Goal: Information Seeking & Learning: Learn about a topic

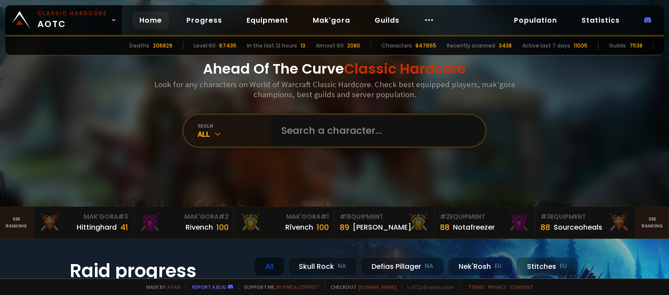
click at [309, 156] on div "Ahead Of The Curve Classic Hardcore Look for any characters on World of Warcraf…" at bounding box center [334, 103] width 525 height 207
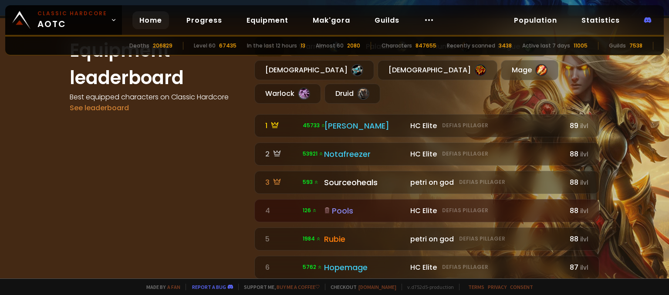
scroll to position [497, 0]
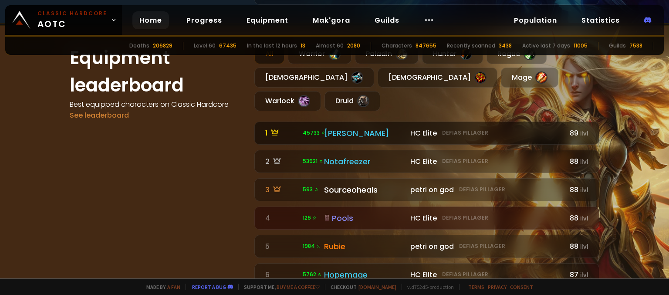
click at [362, 127] on div "[PERSON_NAME]" at bounding box center [364, 133] width 81 height 12
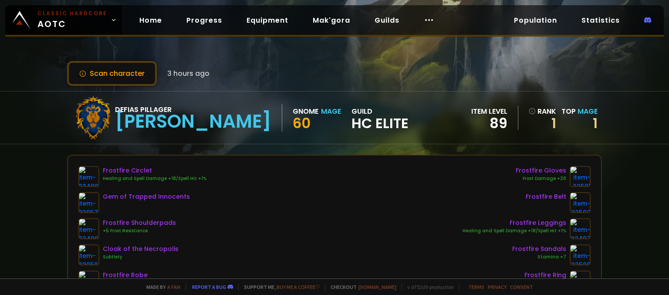
click at [358, 182] on div "Frostfire Circlet Healing and Spell Damage +18/Spell Hit +1% Gem of Trapped Inn…" at bounding box center [334, 268] width 513 height 204
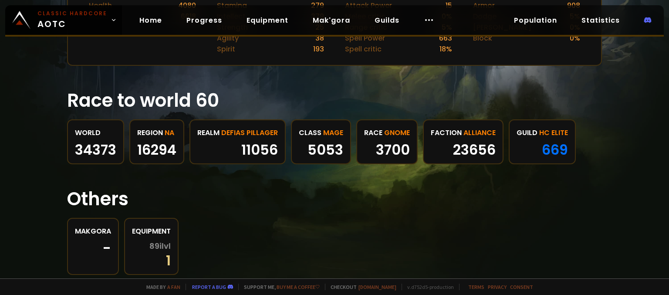
scroll to position [446, 0]
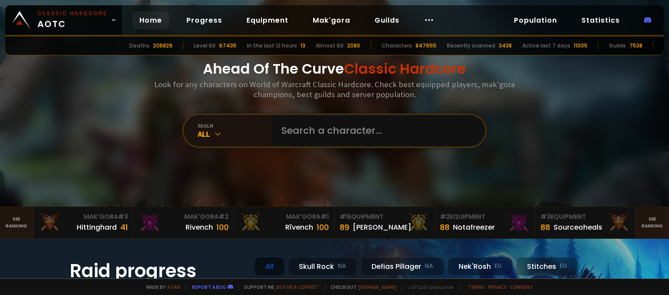
click at [271, 190] on div "Ahead Of The Curve Classic Hardcore Look for any characters on World of Warcraf…" at bounding box center [334, 103] width 525 height 207
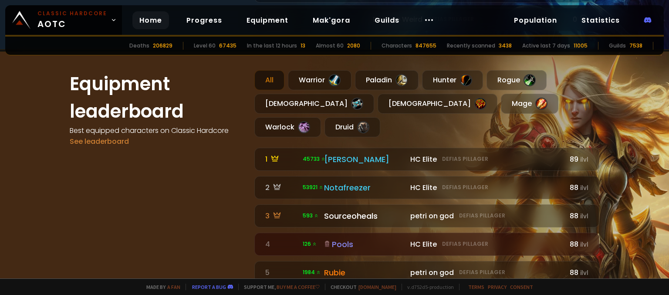
scroll to position [523, 0]
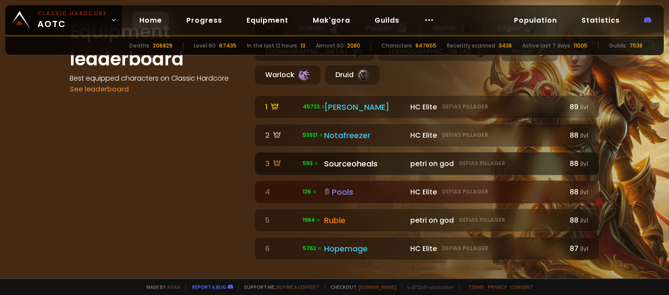
click at [321, 152] on link "3 593 petri on god Defias Pillager Sourceoheals petri on god Defias Pillager 88…" at bounding box center [427, 163] width 345 height 23
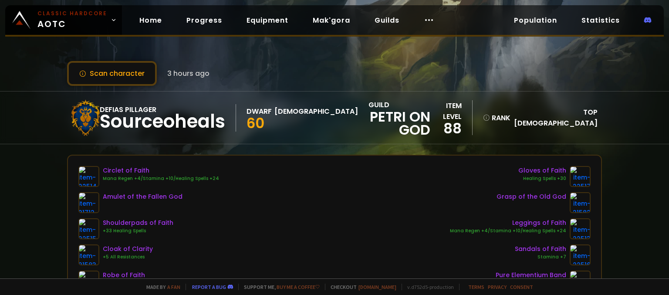
click at [321, 145] on div "Scan character 3 hours ago Defias Pillager Sourceoheals Dwarf Priest 60 guild p…" at bounding box center [334, 139] width 669 height 279
